Goal: Navigation & Orientation: Find specific page/section

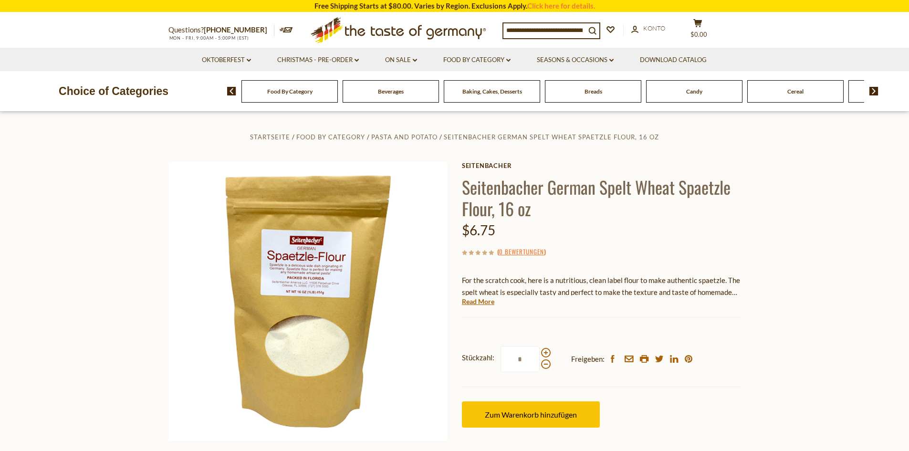
click at [459, 29] on icon ".st0{fill:#EDD300;} .st1{fill:#D33E21;}" at bounding box center [398, 30] width 178 height 35
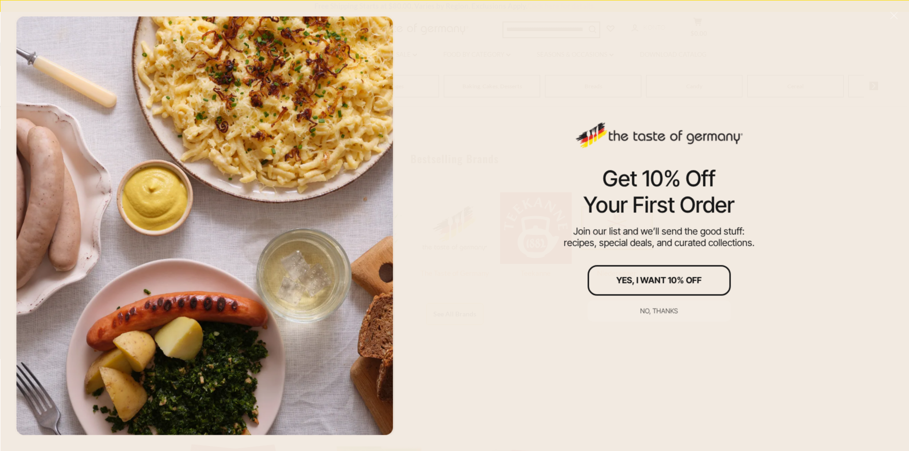
scroll to position [382, 0]
click at [658, 310] on div "No, thanks" at bounding box center [659, 310] width 38 height 7
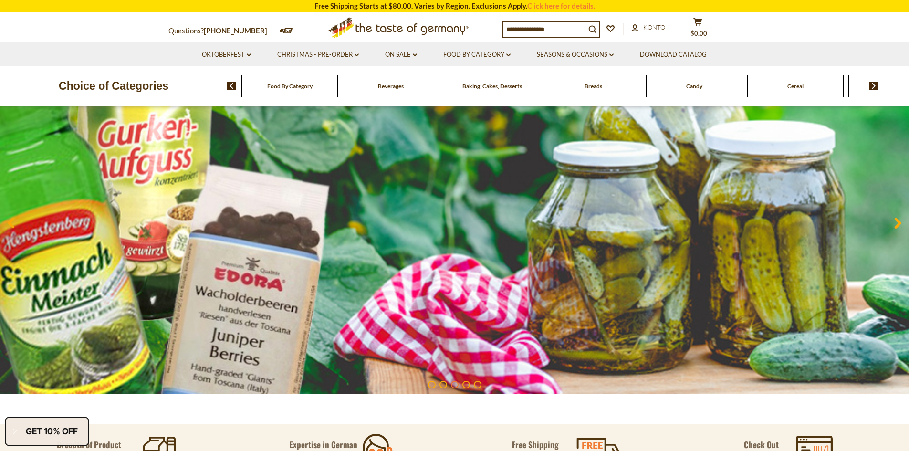
scroll to position [0, 0]
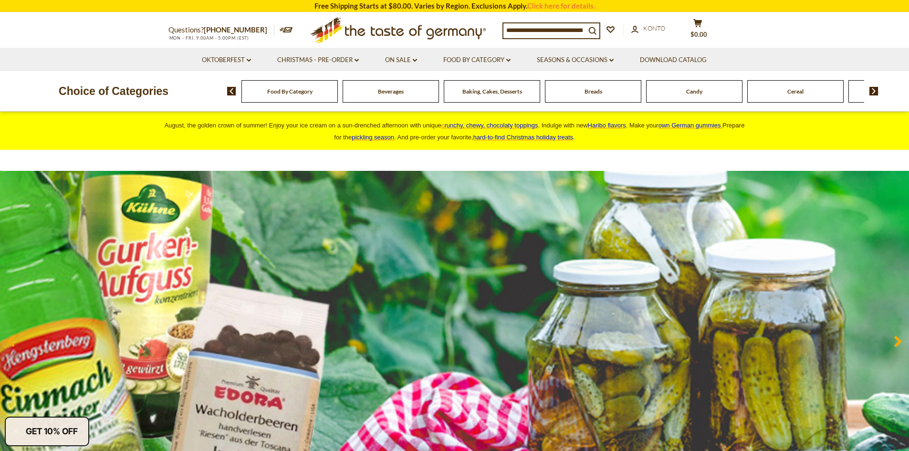
click at [871, 93] on img at bounding box center [873, 91] width 9 height 9
click at [877, 92] on img at bounding box center [873, 91] width 9 height 9
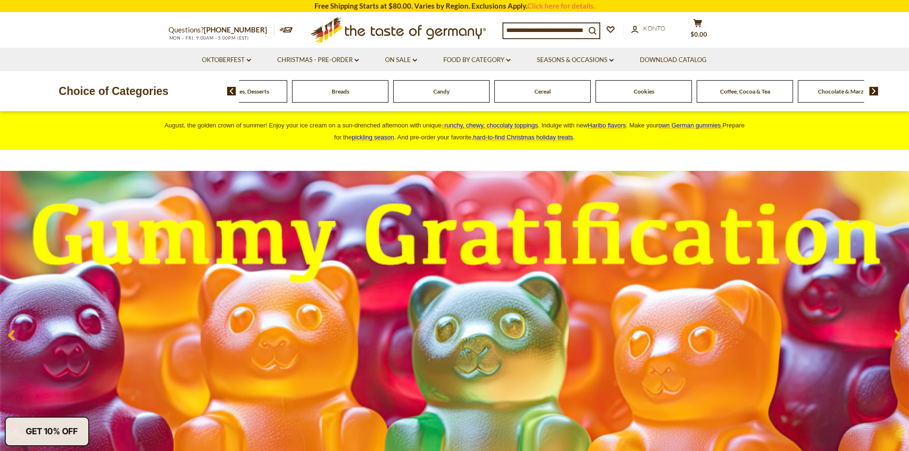
click at [877, 92] on img at bounding box center [873, 91] width 9 height 9
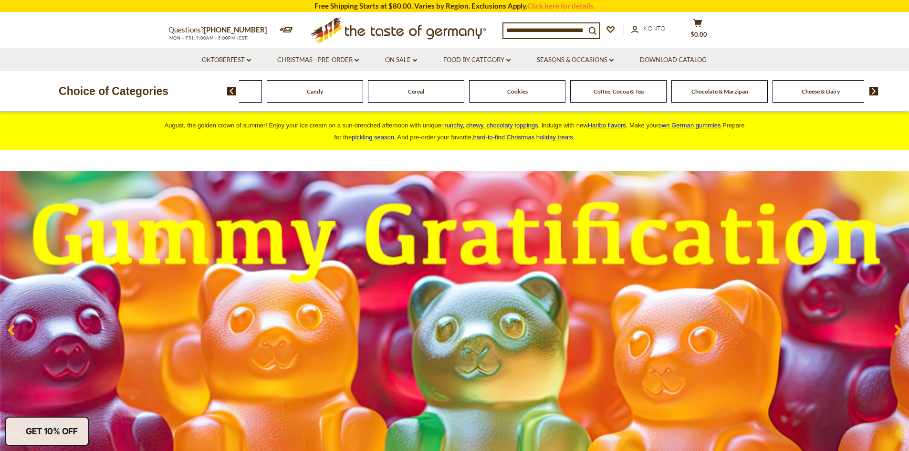
click at [877, 92] on img at bounding box center [873, 91] width 9 height 9
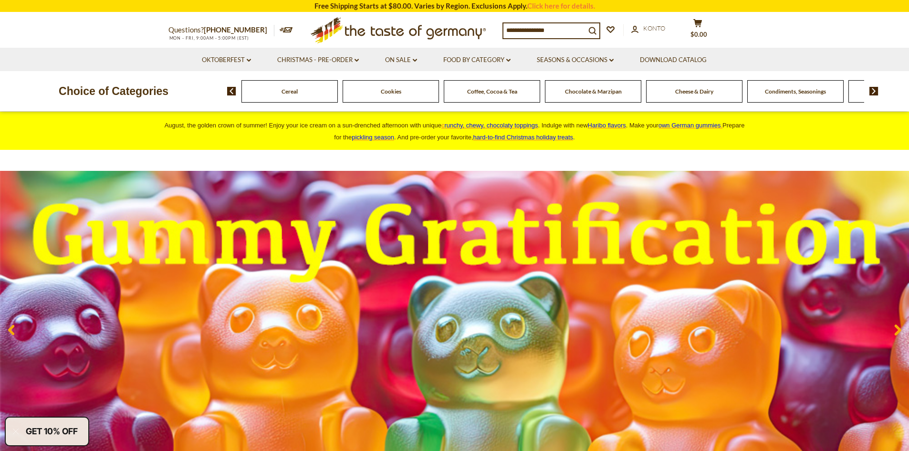
click at [877, 92] on img at bounding box center [873, 91] width 9 height 9
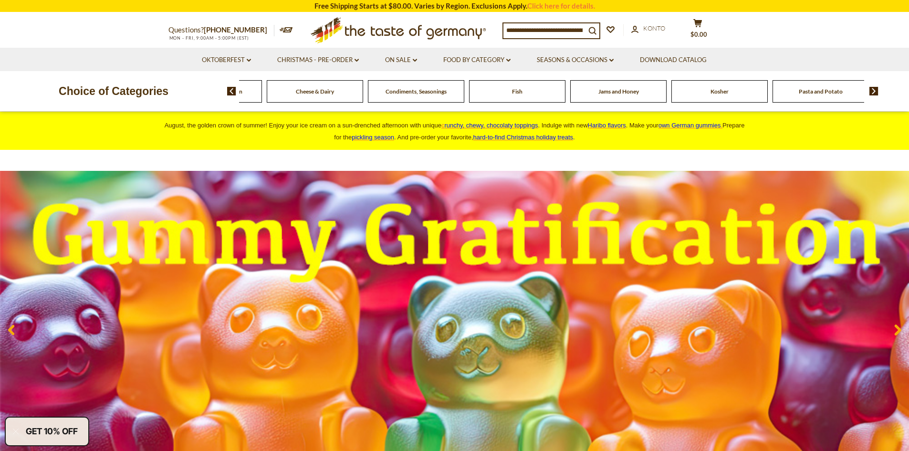
click at [877, 92] on img at bounding box center [873, 91] width 9 height 9
click at [875, 91] on img at bounding box center [873, 91] width 9 height 9
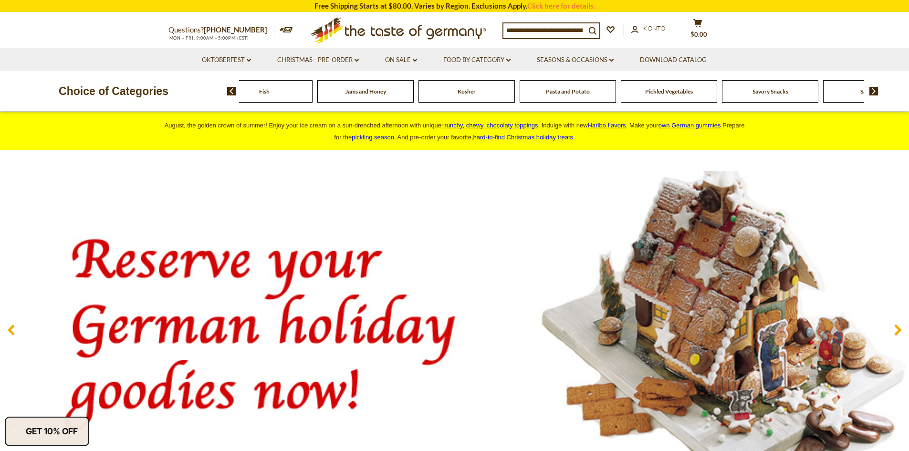
click at [443, 27] on icon ".st0{fill:#EDD300;} .st1{fill:#D33E21;}" at bounding box center [398, 30] width 178 height 35
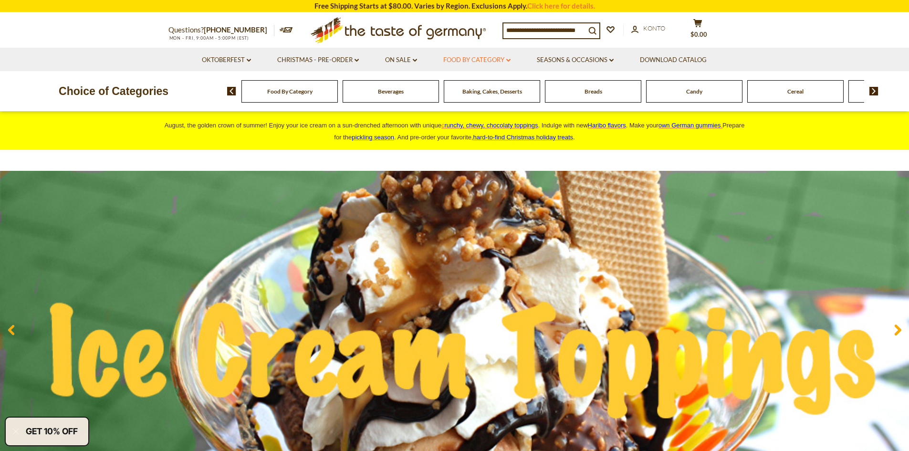
click at [507, 63] on link "Food By Category dropdown_arrow" at bounding box center [476, 60] width 67 height 10
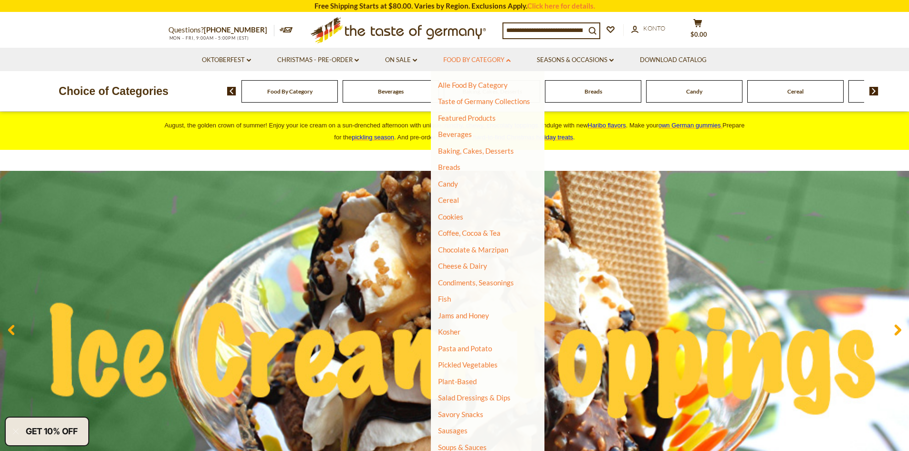
click at [501, 61] on link "Food By Category dropdown_arrow" at bounding box center [476, 60] width 67 height 10
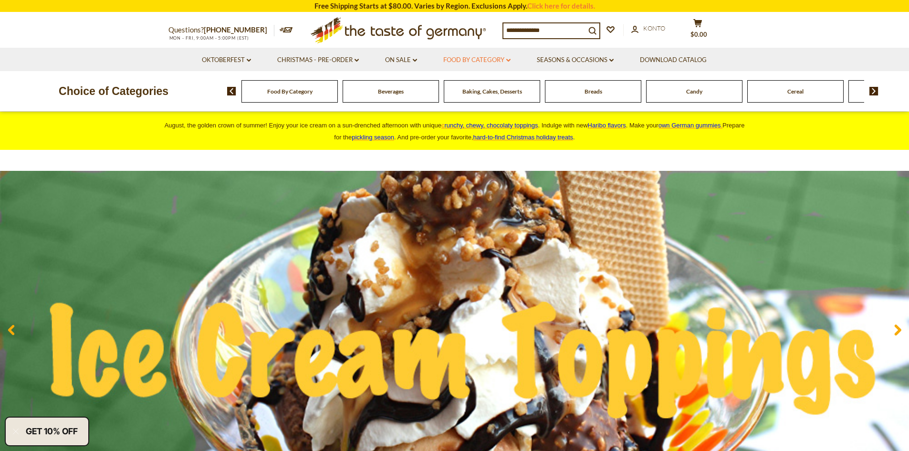
click at [468, 61] on link "Food By Category dropdown_arrow" at bounding box center [476, 60] width 67 height 10
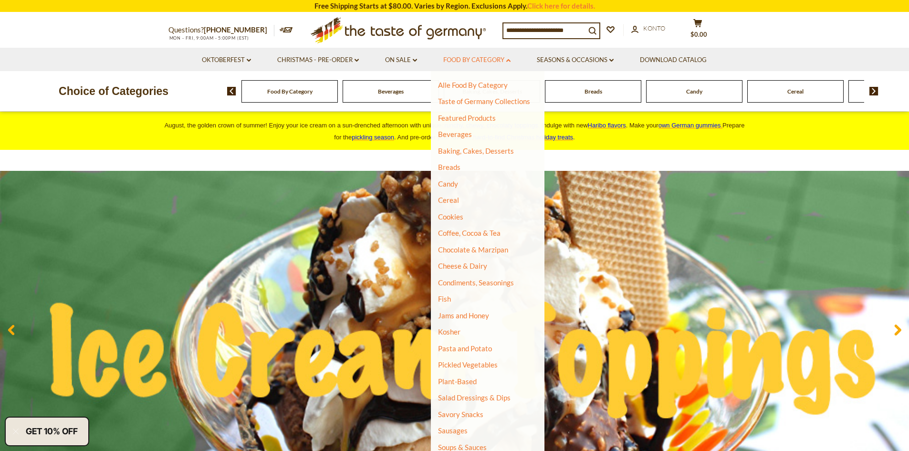
click at [468, 61] on link "Food By Category dropdown_arrow" at bounding box center [476, 60] width 67 height 10
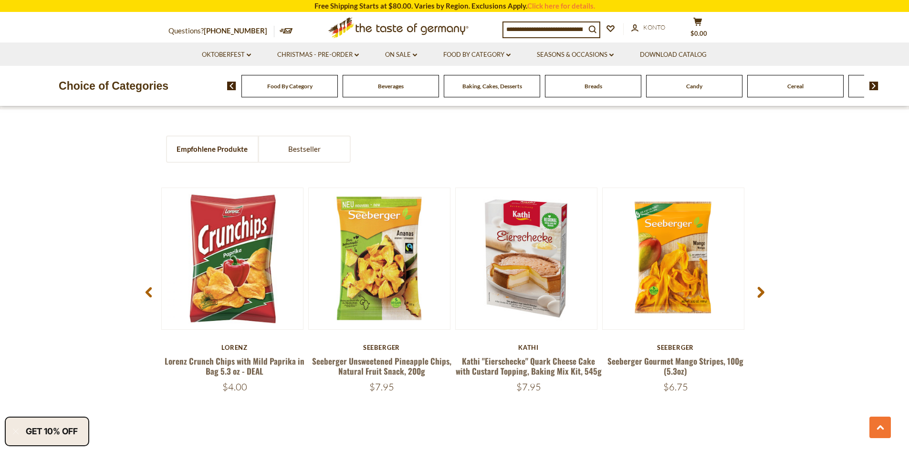
click at [760, 290] on use at bounding box center [760, 292] width 7 height 11
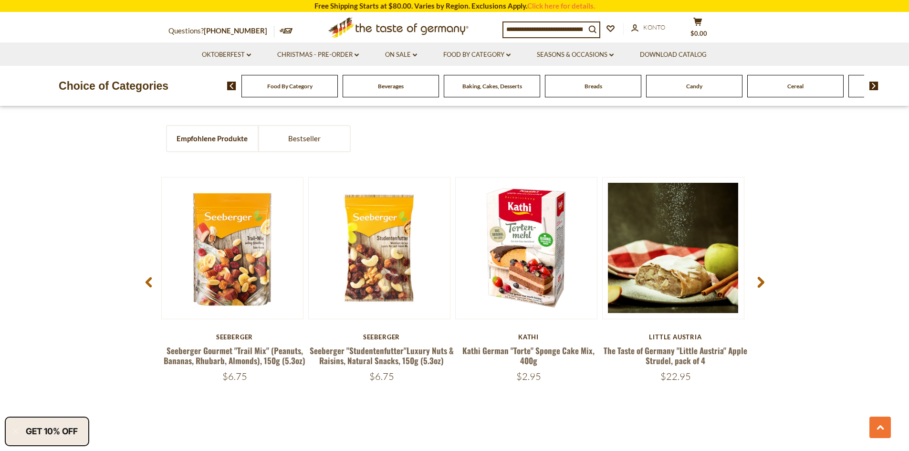
click at [758, 288] on use at bounding box center [760, 282] width 7 height 11
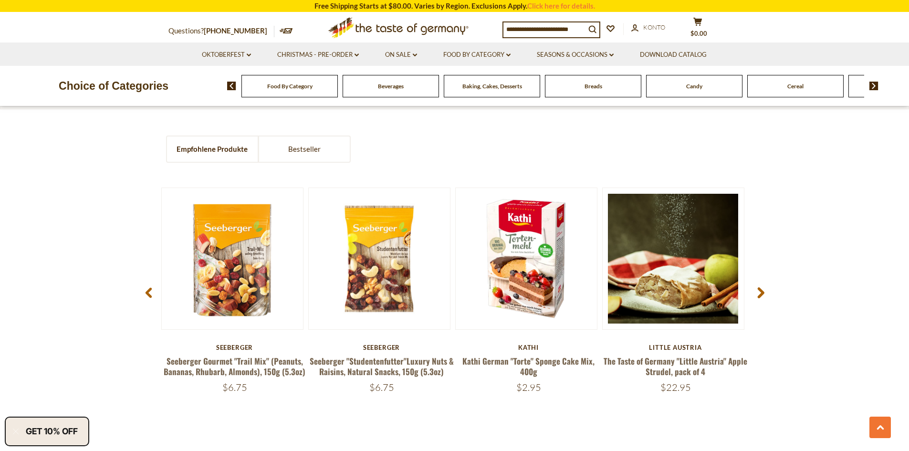
click at [759, 292] on icon at bounding box center [760, 292] width 7 height 11
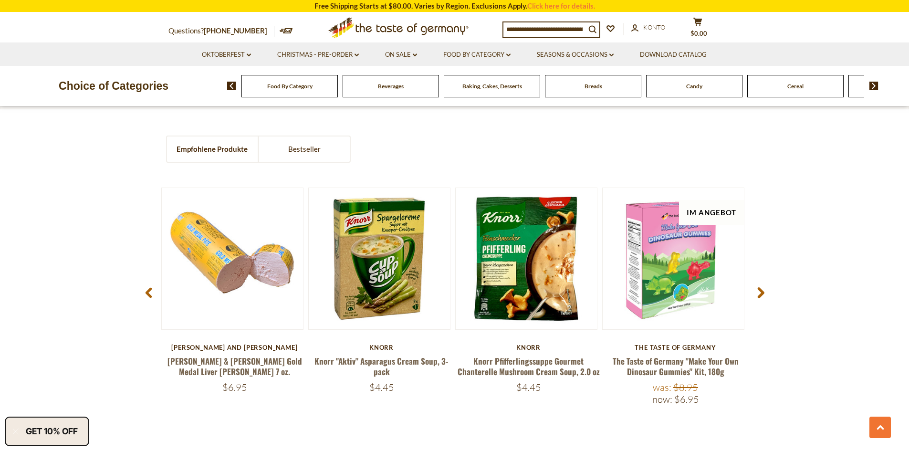
click at [759, 292] on icon at bounding box center [760, 292] width 7 height 11
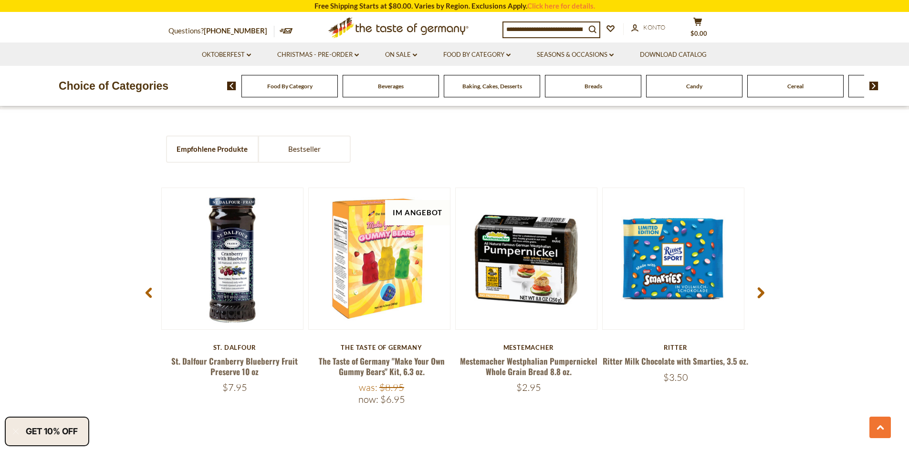
click at [759, 292] on icon at bounding box center [760, 292] width 7 height 11
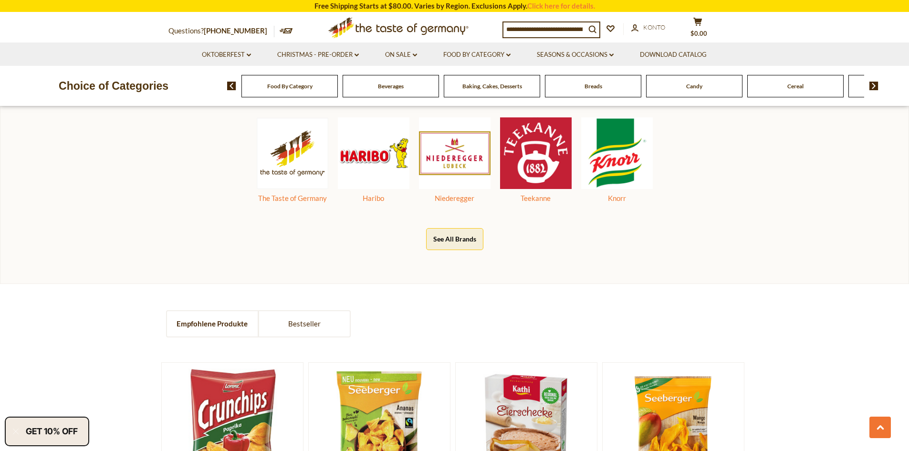
scroll to position [557, 0]
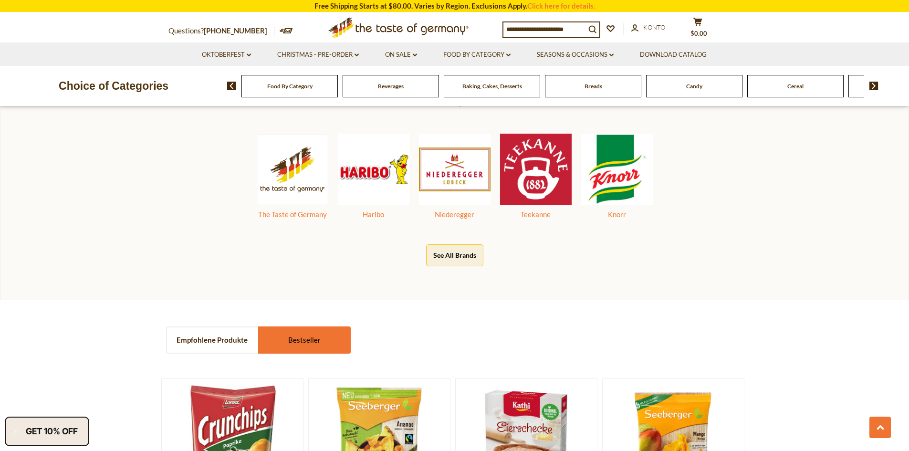
click at [297, 339] on link "Bestseller" at bounding box center [304, 339] width 91 height 25
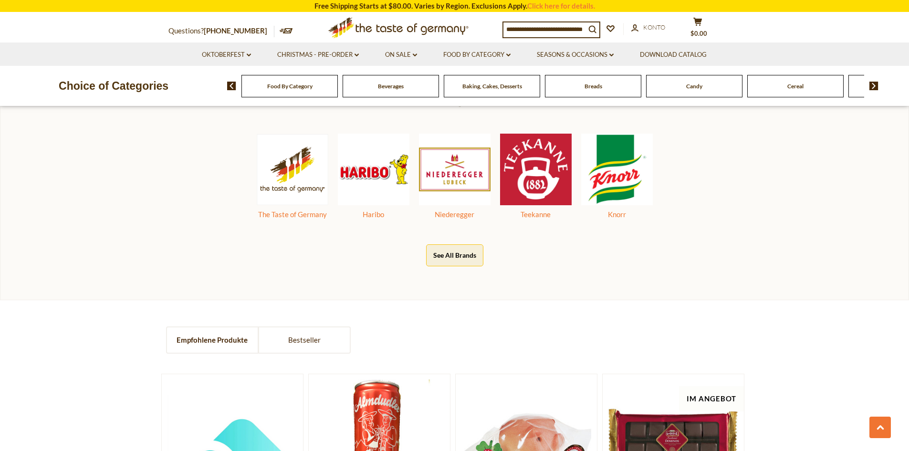
scroll to position [748, 0]
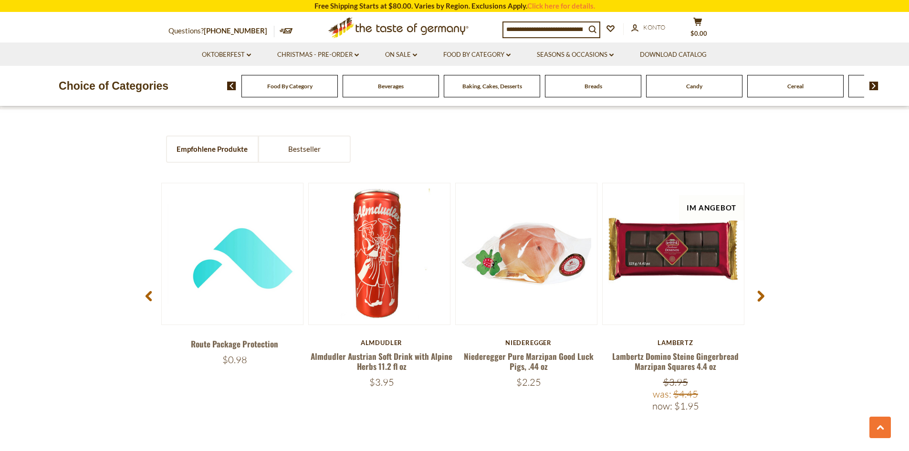
click at [758, 301] on use at bounding box center [760, 296] width 7 height 11
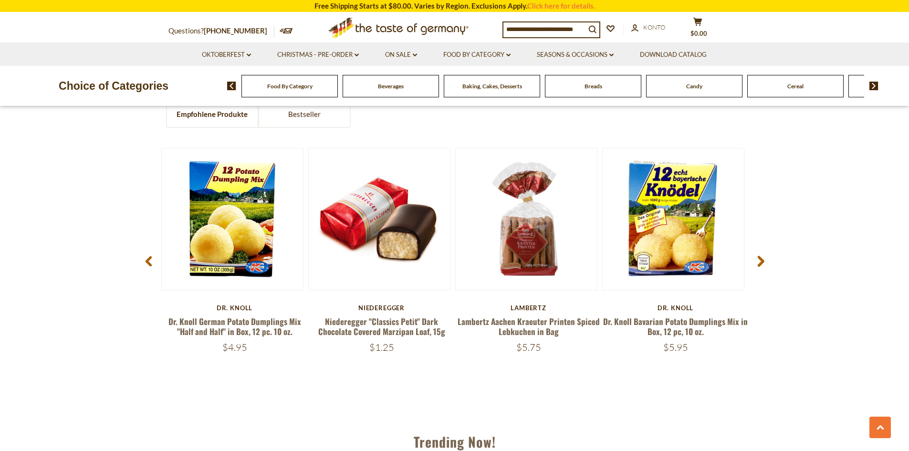
scroll to position [700, 0]
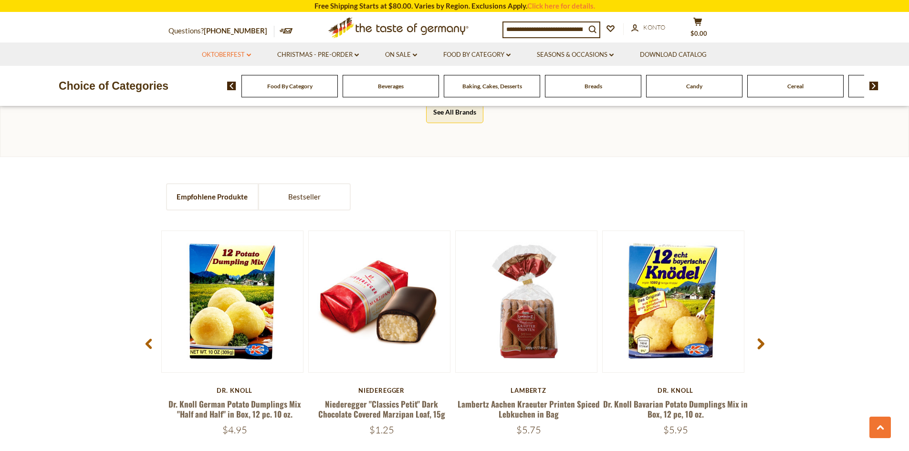
click at [221, 55] on link "Oktoberfest dropdown_arrow" at bounding box center [226, 55] width 49 height 10
click at [453, 55] on link "Food By Category dropdown_arrow" at bounding box center [476, 55] width 67 height 10
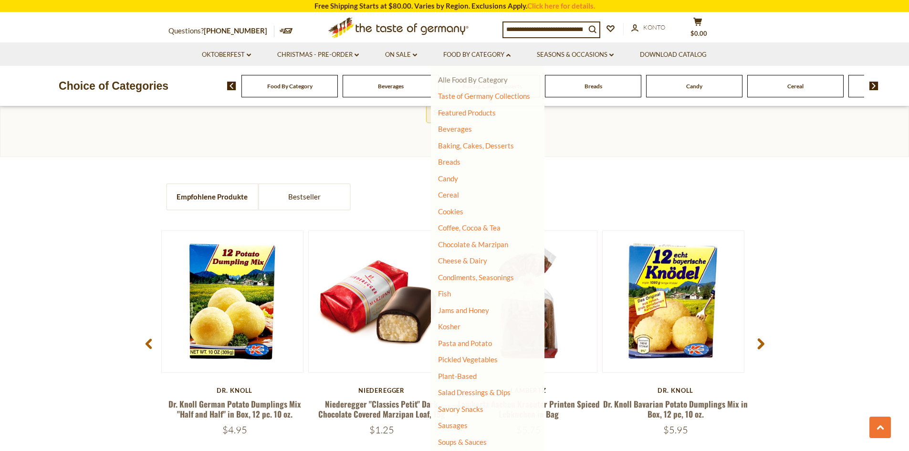
click at [466, 80] on link "Alle Food By Category" at bounding box center [473, 79] width 70 height 9
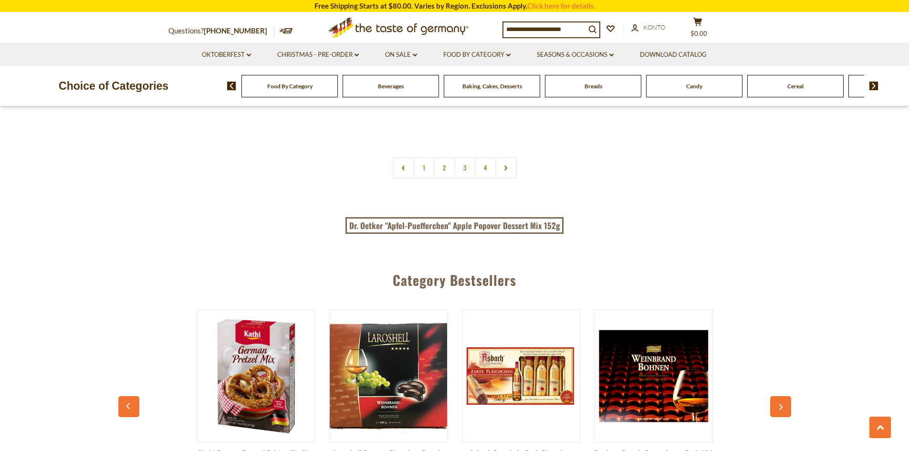
scroll to position [2100, 0]
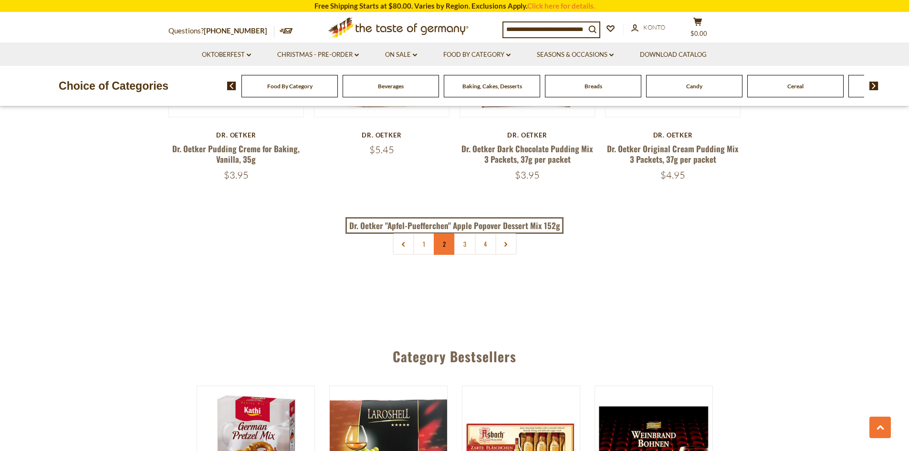
click at [441, 236] on link "2" at bounding box center [444, 243] width 21 height 21
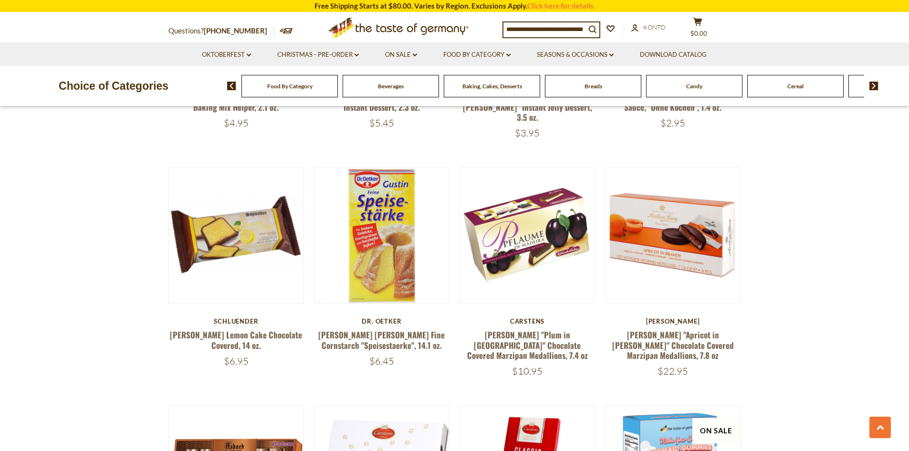
scroll to position [1670, 0]
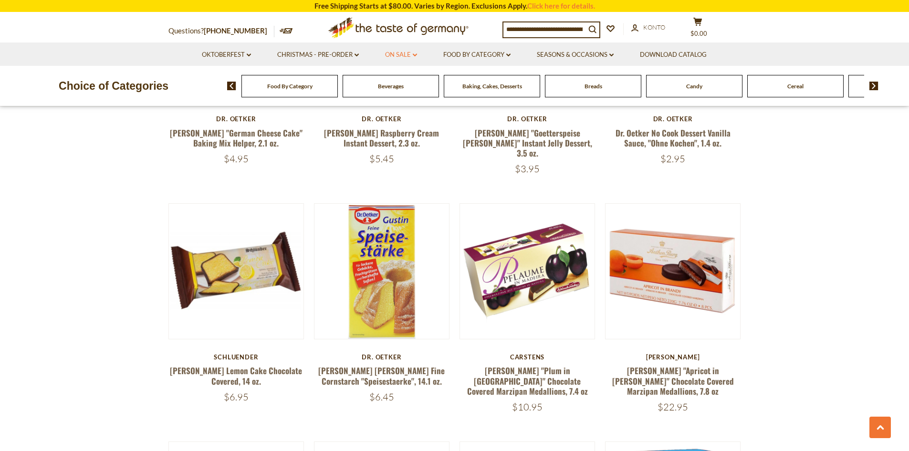
click at [391, 52] on link "On Sale dropdown_arrow" at bounding box center [401, 55] width 32 height 10
click at [396, 77] on link "Alle On Sale" at bounding box center [399, 79] width 38 height 9
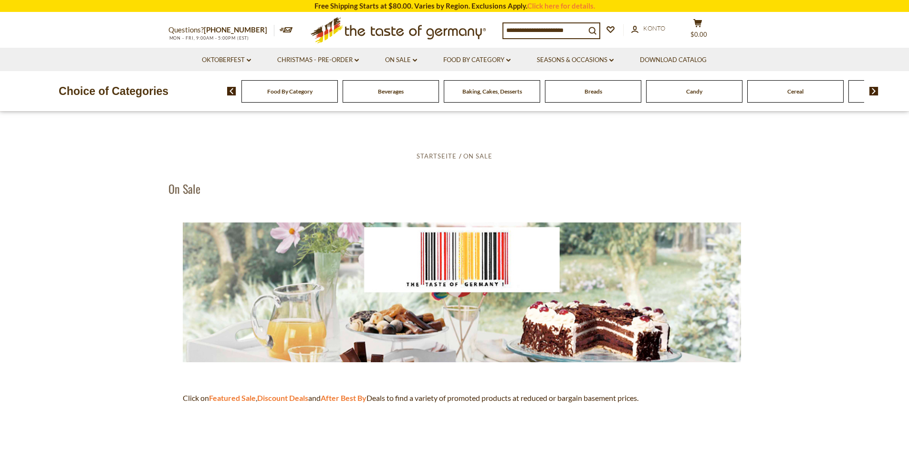
click at [233, 53] on li "Oktoberfest dropdown_arrow Alle Oktoberfest Oktoberfest Foods Party Supplies" at bounding box center [226, 59] width 74 height 23
click at [232, 55] on link "Oktoberfest dropdown_arrow" at bounding box center [226, 60] width 49 height 10
click at [223, 83] on link "Alle Oktoberfest" at bounding box center [223, 85] width 53 height 9
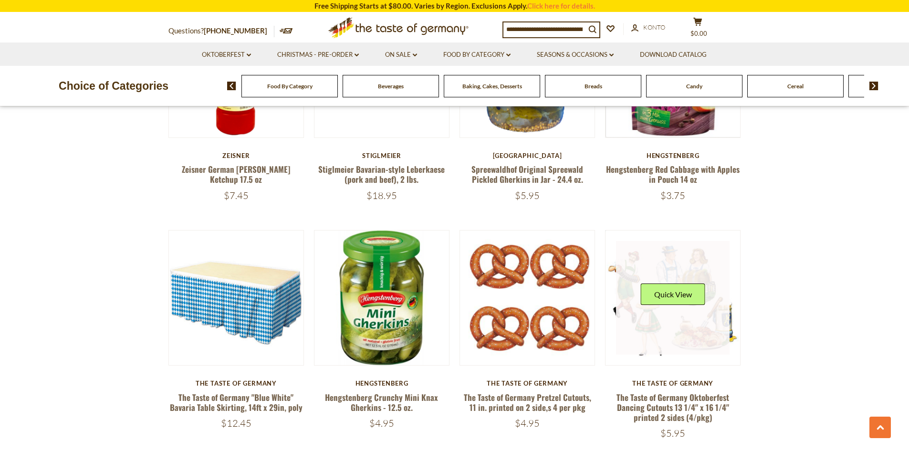
scroll to position [2243, 0]
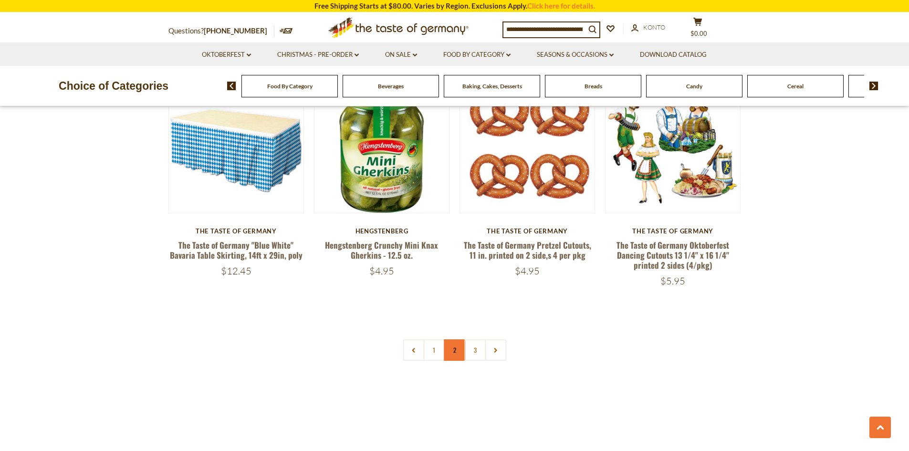
click at [451, 349] on link "2" at bounding box center [454, 349] width 21 height 21
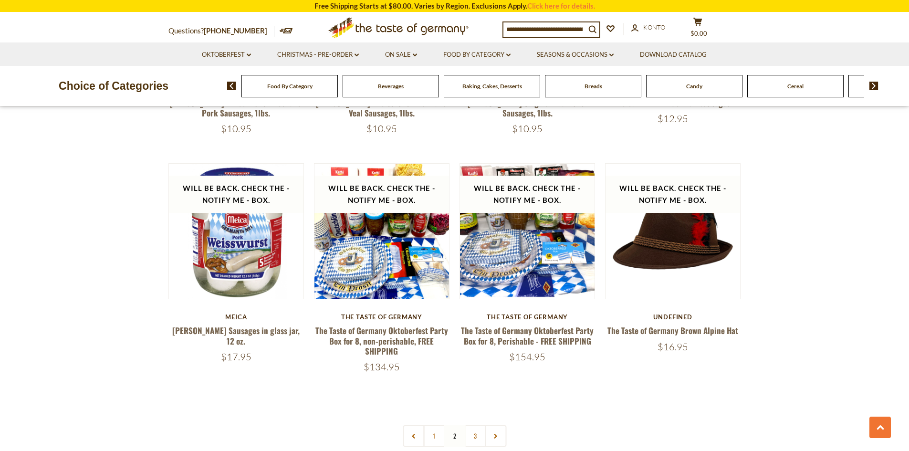
scroll to position [2119, 0]
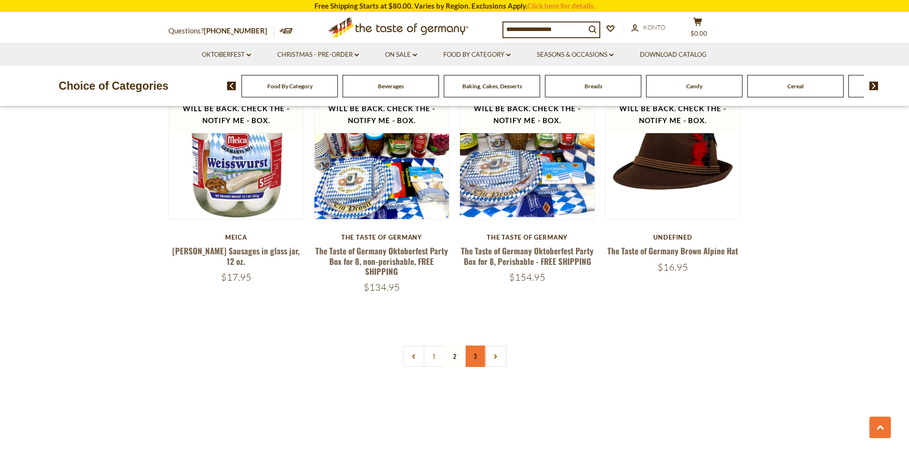
click at [479, 349] on link "3" at bounding box center [474, 356] width 21 height 21
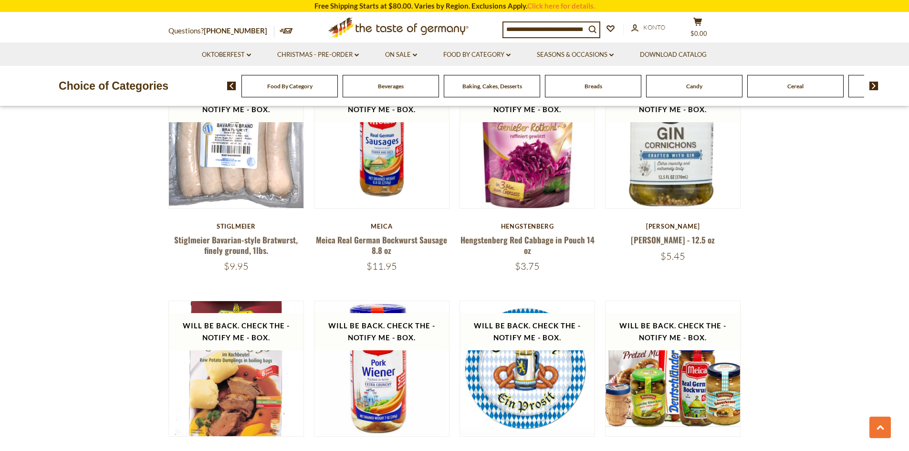
scroll to position [1451, 0]
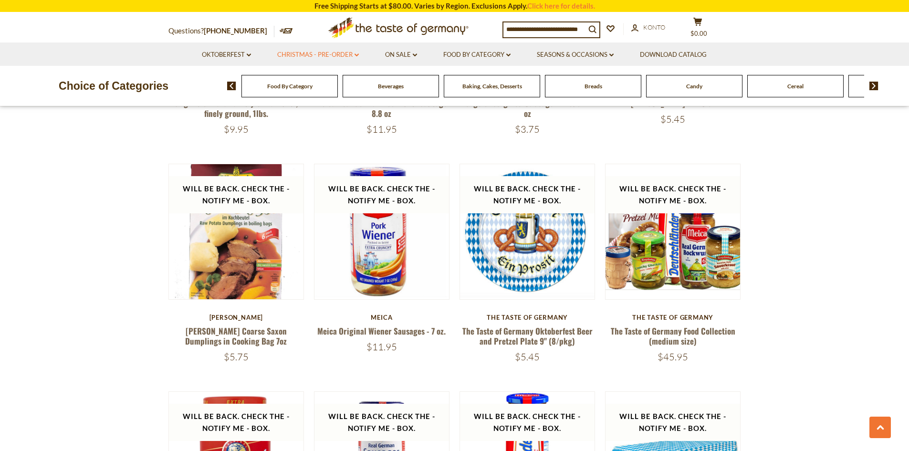
click at [314, 51] on link "Christmas - PRE-ORDER dropdown_arrow" at bounding box center [318, 55] width 82 height 10
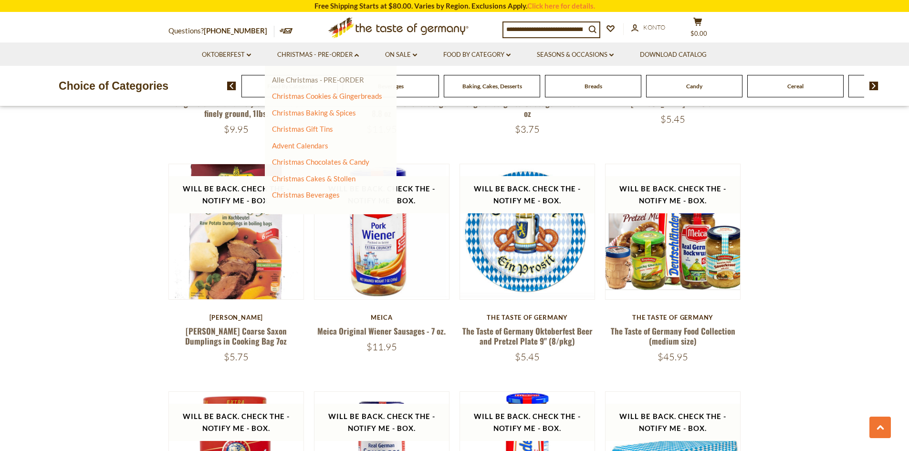
click at [337, 80] on link "Alle Christmas - PRE-ORDER" at bounding box center [318, 79] width 92 height 9
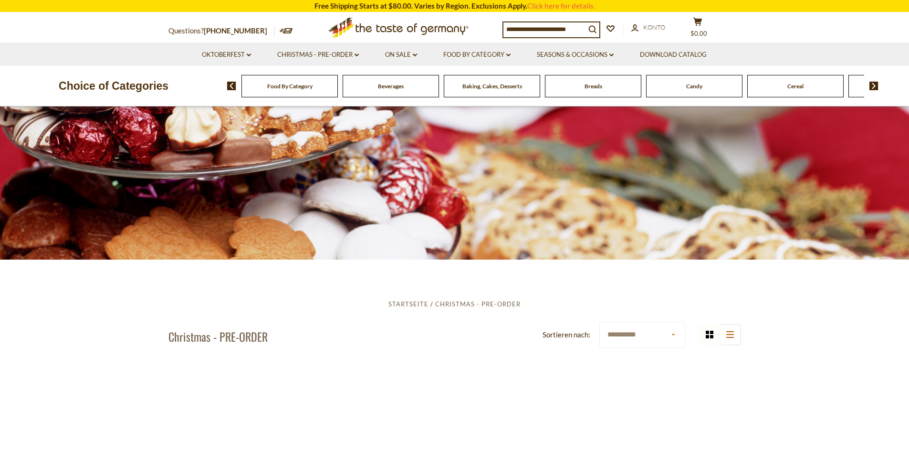
scroll to position [48, 0]
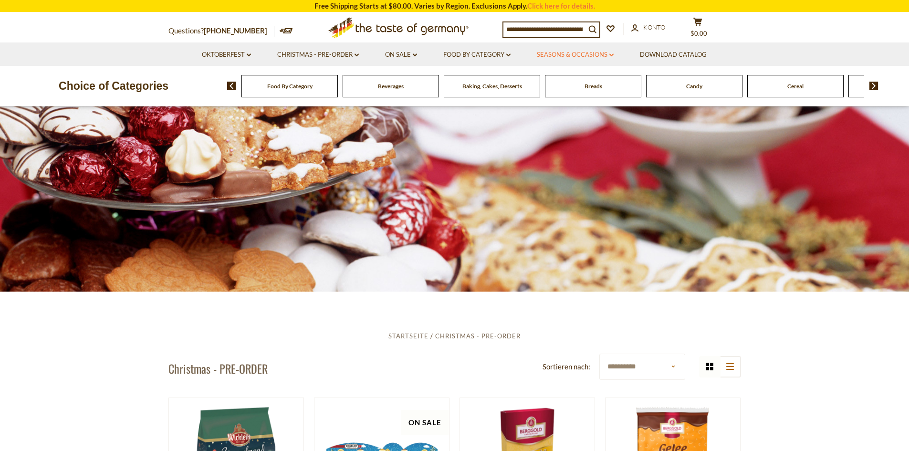
click at [572, 55] on link "Seasons & Occasions dropdown_arrow" at bounding box center [575, 55] width 77 height 10
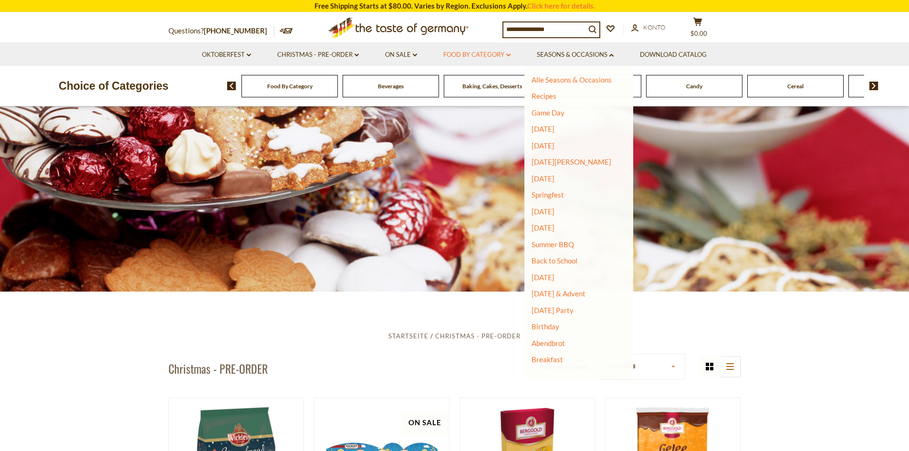
click at [497, 58] on link "Food By Category dropdown_arrow" at bounding box center [476, 55] width 67 height 10
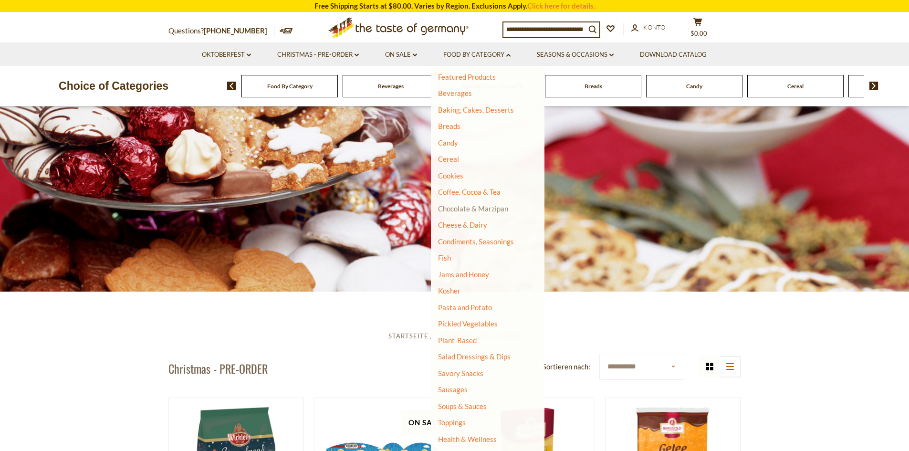
scroll to position [63, 0]
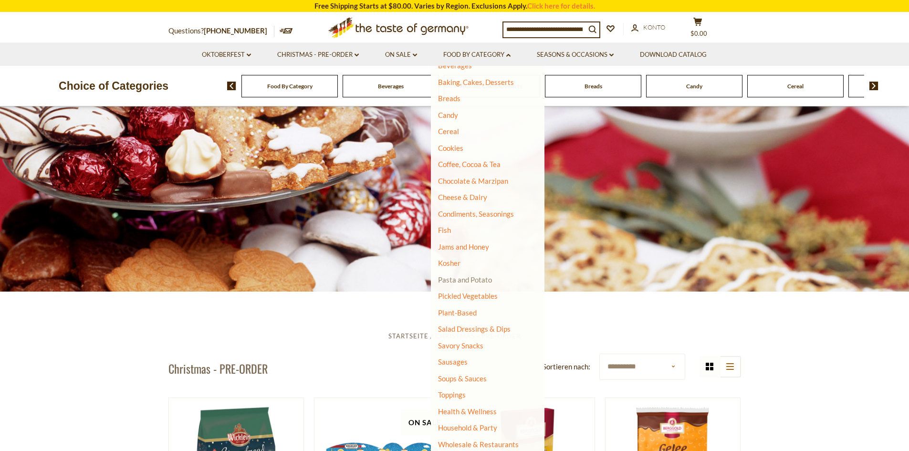
click at [464, 283] on link "Pasta and Potato" at bounding box center [465, 279] width 54 height 9
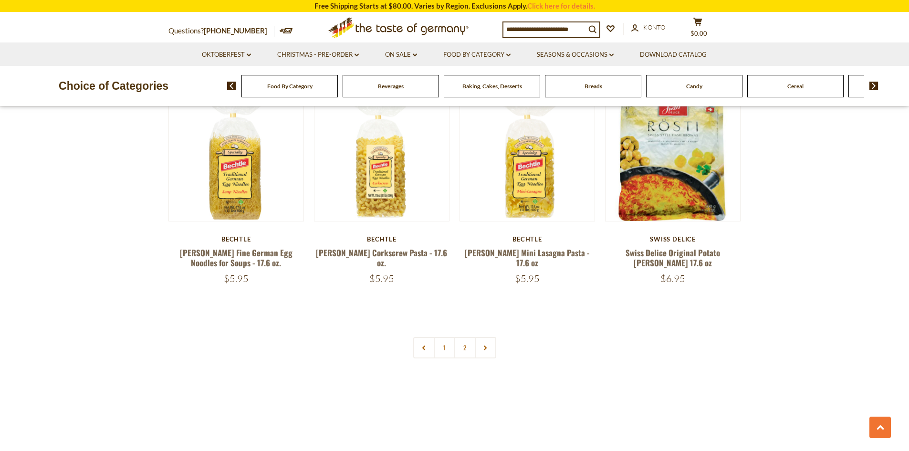
scroll to position [2147, 0]
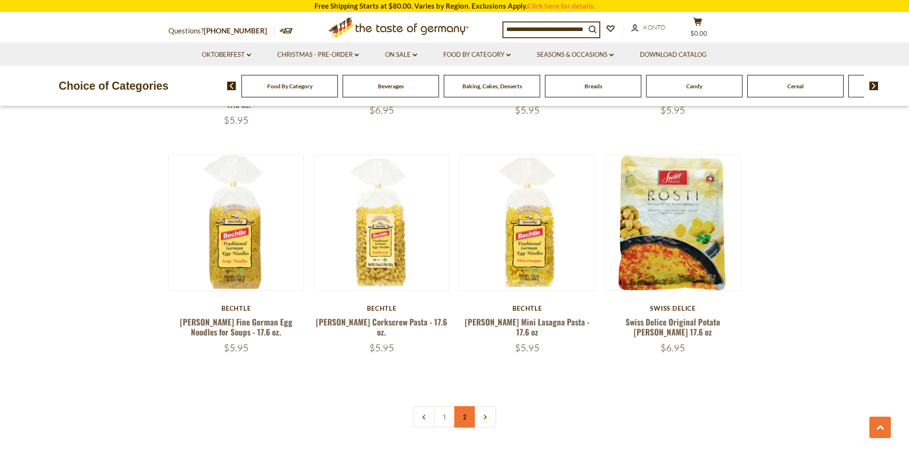
click at [464, 410] on link "2" at bounding box center [464, 416] width 21 height 21
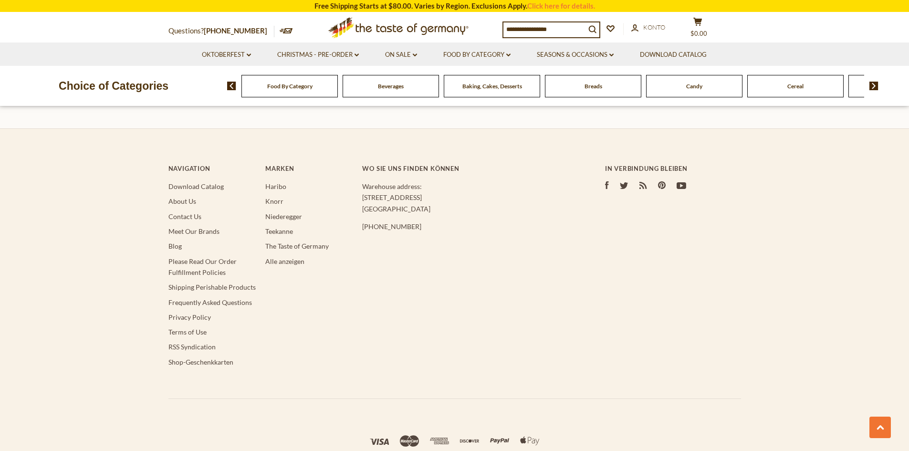
scroll to position [2248, 0]
